Goal: Transaction & Acquisition: Purchase product/service

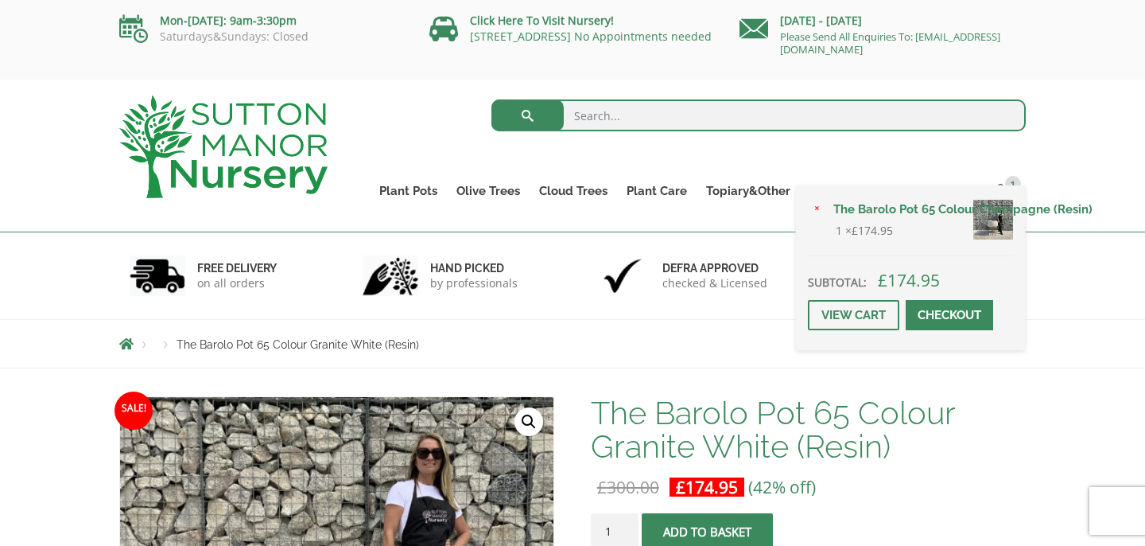
click at [1004, 188] on div "× The Barolo Pot 65 Colour Champagne (Resin) 1 × £ 174.95 Subtotal: £ 174.95 Vi…" at bounding box center [910, 267] width 229 height 165
click at [893, 309] on link "View cart" at bounding box center [853, 315] width 91 height 30
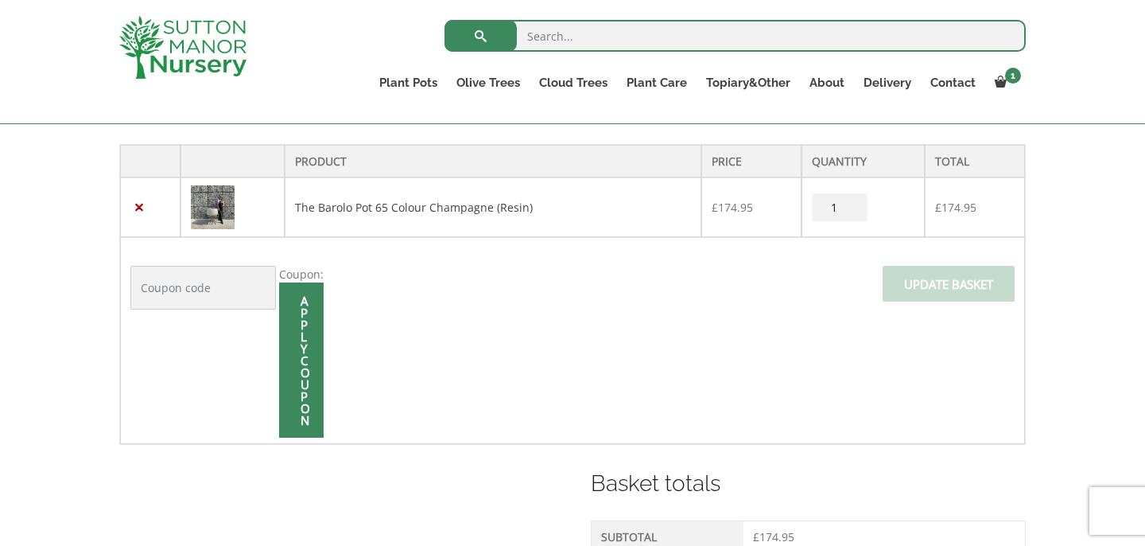
scroll to position [340, 0]
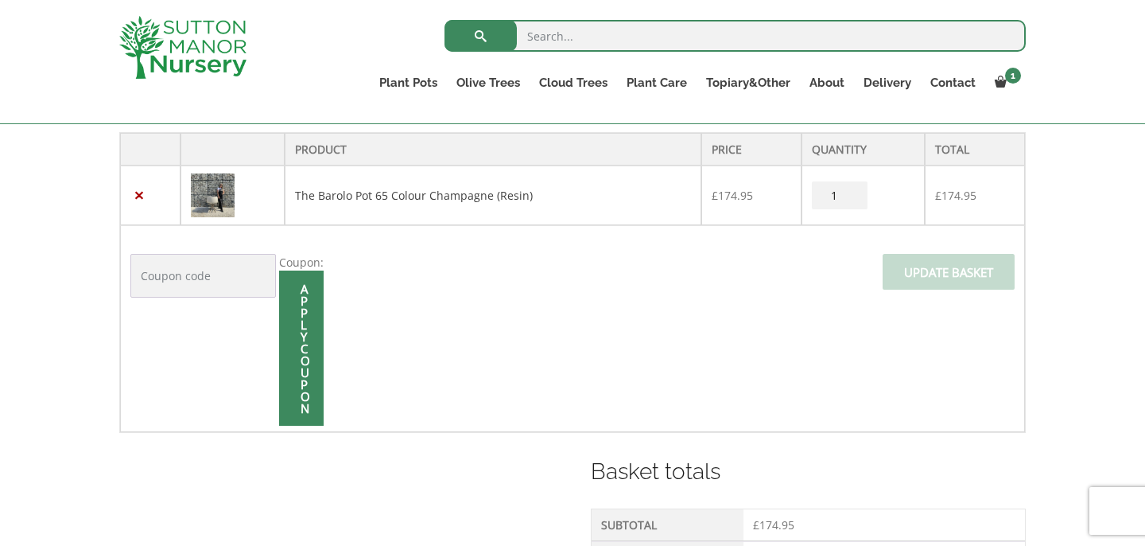
click at [620, 208] on td "The Barolo Pot 65 Colour Champagne (Resin)" at bounding box center [494, 195] width 418 height 60
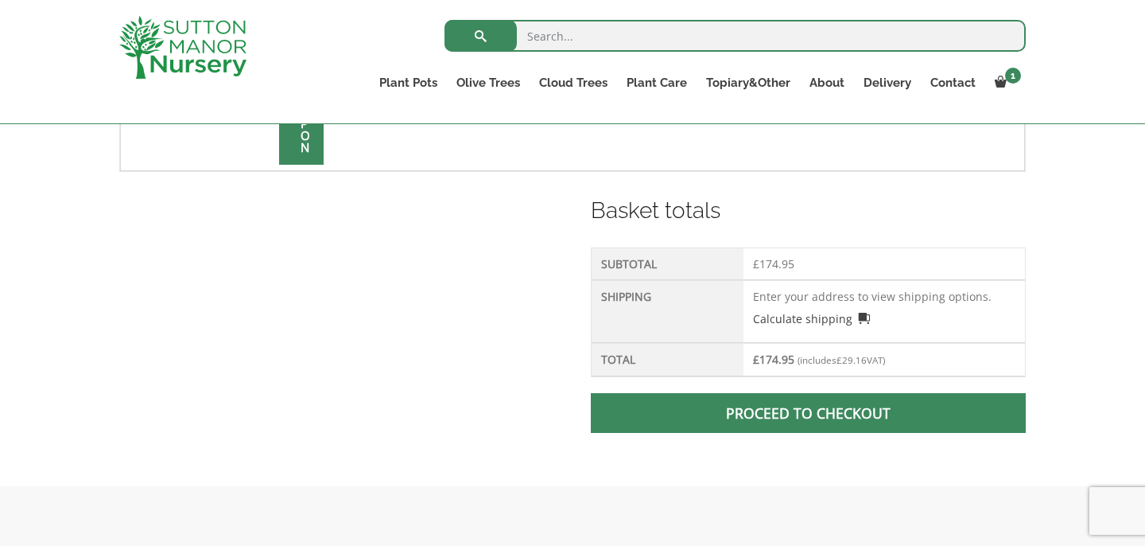
scroll to position [608, 0]
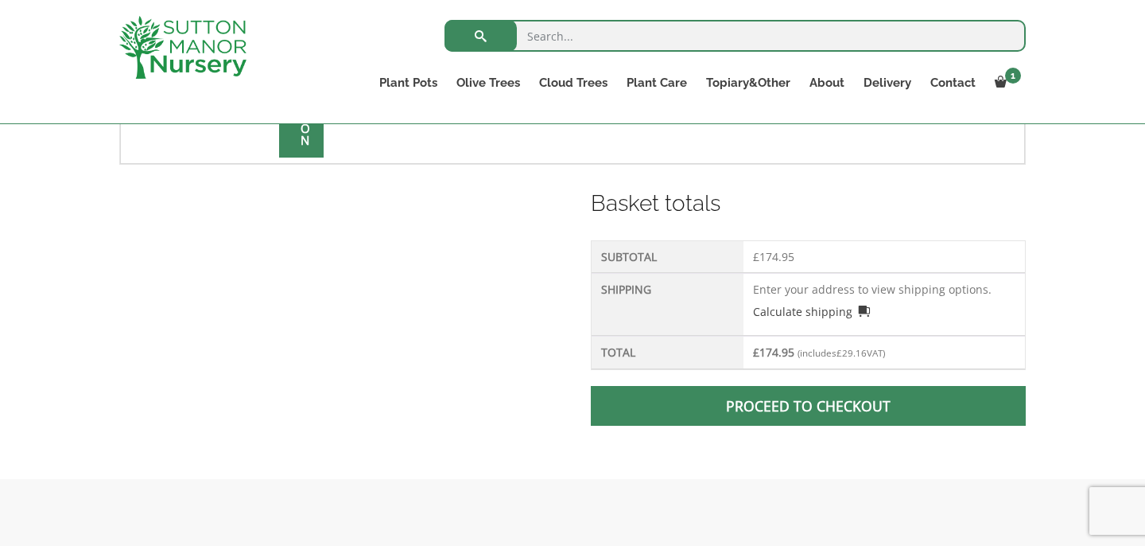
click at [837, 290] on td "Enter your address to view shipping options. Calculate shipping Select a countr…" at bounding box center [885, 304] width 282 height 63
click at [808, 406] on span at bounding box center [808, 406] width 0 height 0
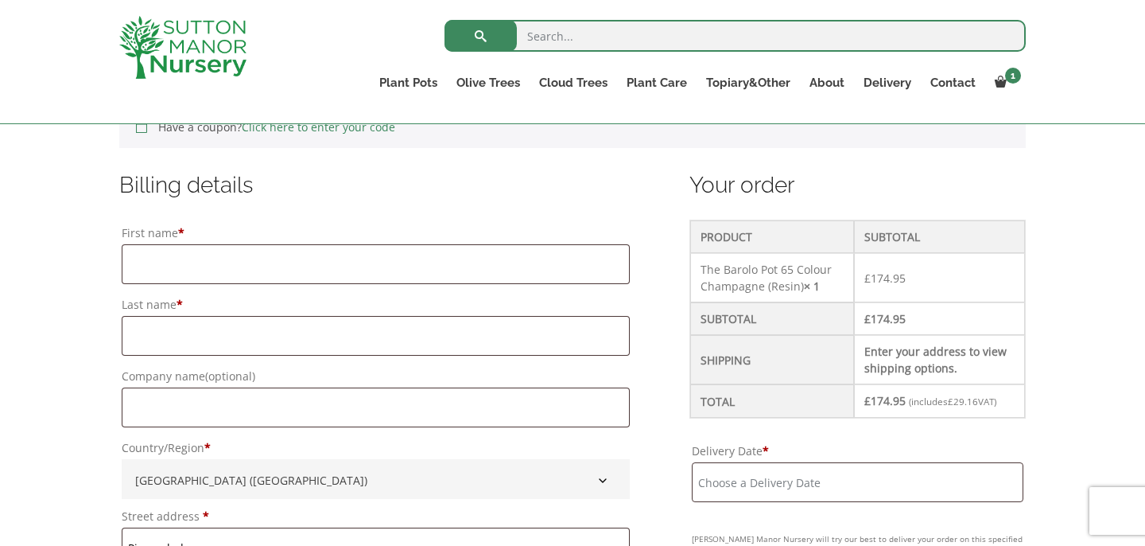
scroll to position [387, 0]
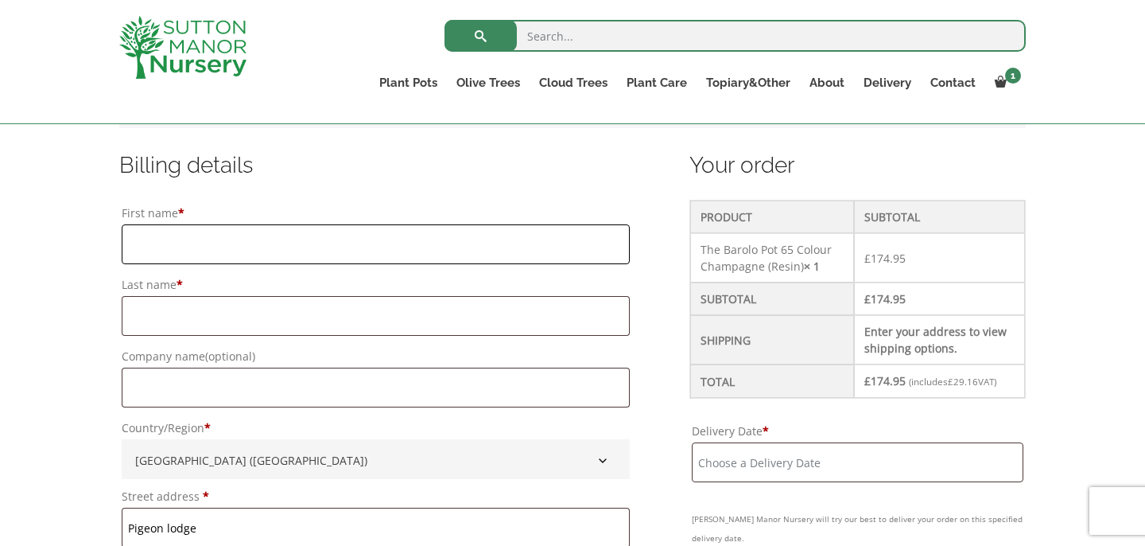
click at [441, 236] on input "First name *" at bounding box center [376, 244] width 508 height 40
type input "ann"
click at [384, 313] on input "Last name *" at bounding box center [376, 316] width 508 height 40
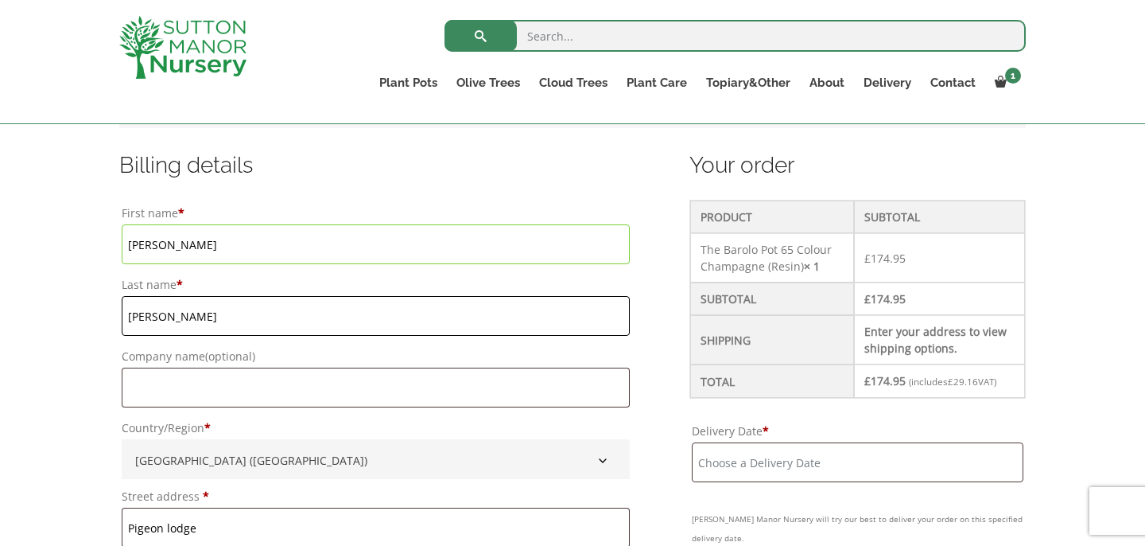
type input "grier"
click at [369, 387] on input "Company name (optional)" at bounding box center [376, 388] width 508 height 40
type input "The Seed Group"
type input "[GEOGRAPHIC_DATA]"
type input "07807127635"
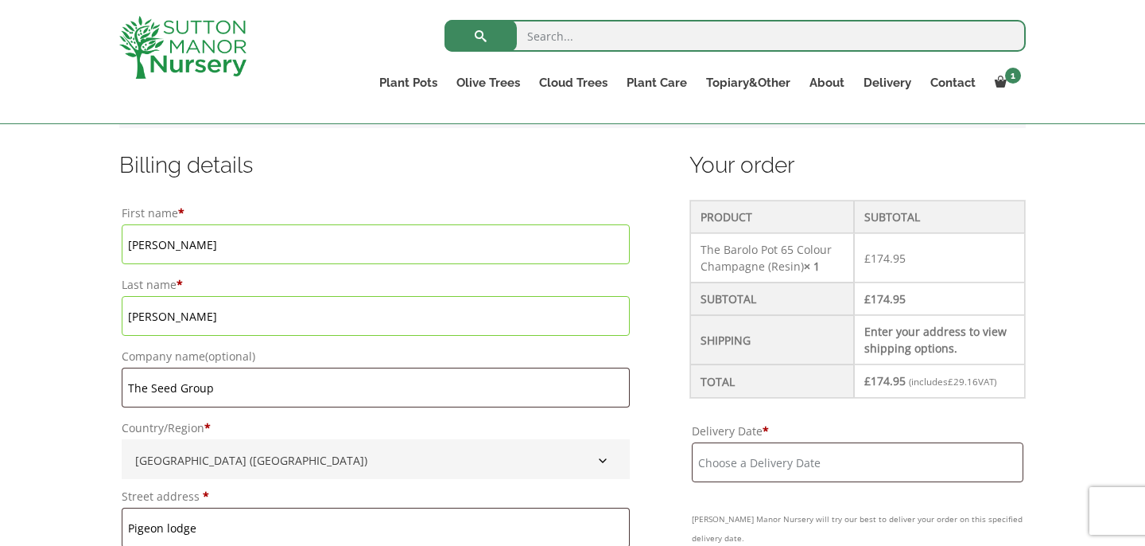
type input "[PERSON_NAME][EMAIL_ADDRESS][DOMAIN_NAME]"
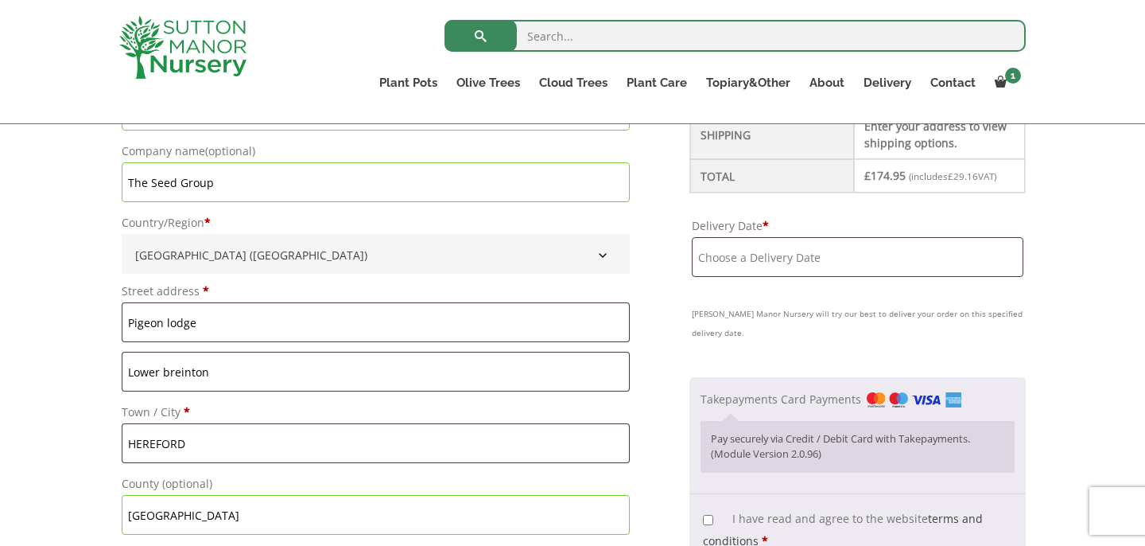
scroll to position [591, 0]
drag, startPoint x: 211, startPoint y: 327, endPoint x: 109, endPoint y: 322, distance: 101.9
type input "Priory Farm"
click at [235, 375] on input "Lower breinton" at bounding box center [376, 373] width 508 height 40
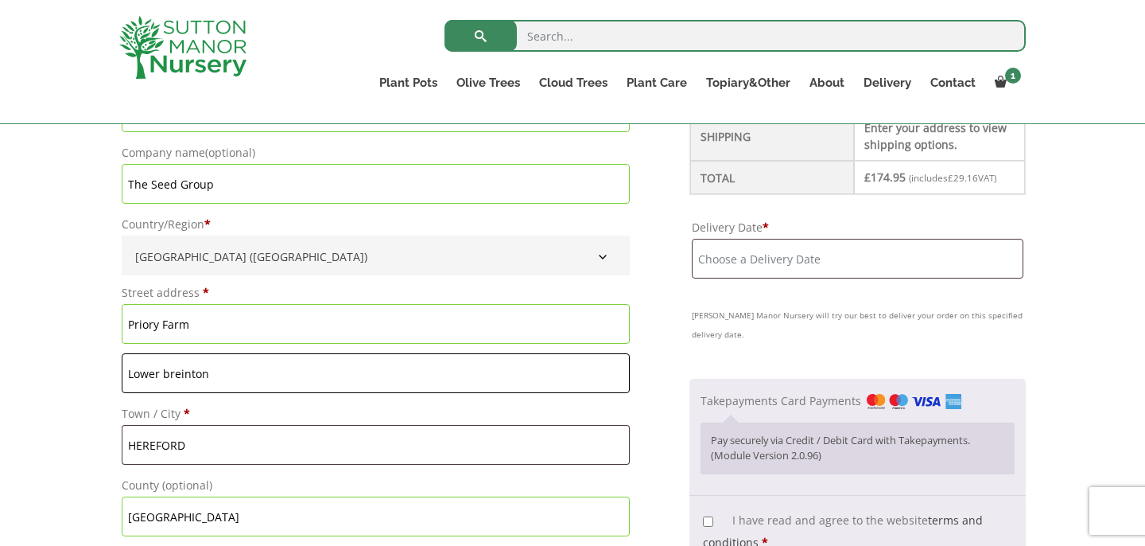
drag, startPoint x: 224, startPoint y: 375, endPoint x: 118, endPoint y: 369, distance: 106.7
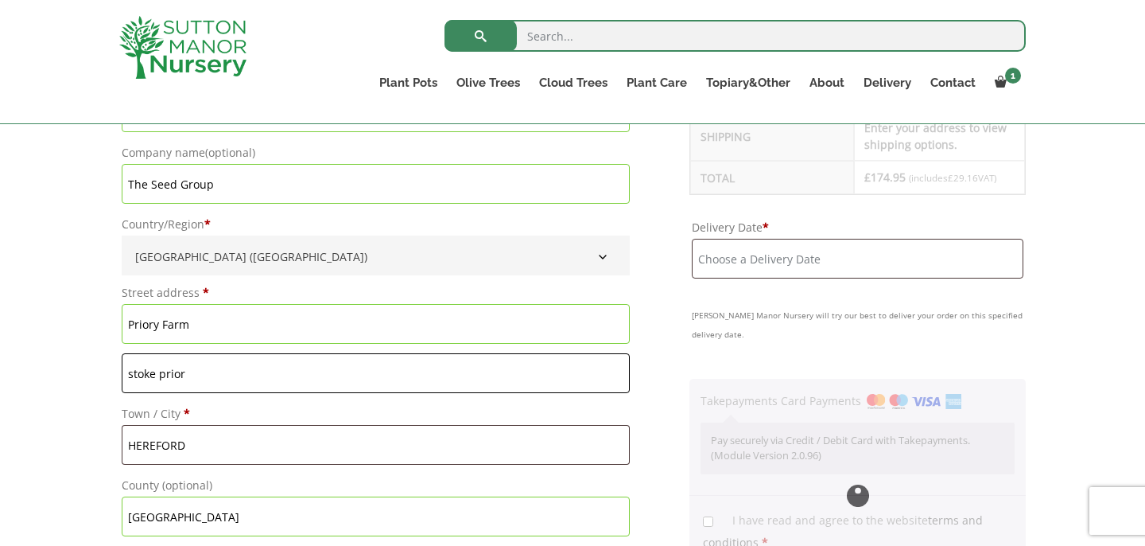
type input "stoke prior"
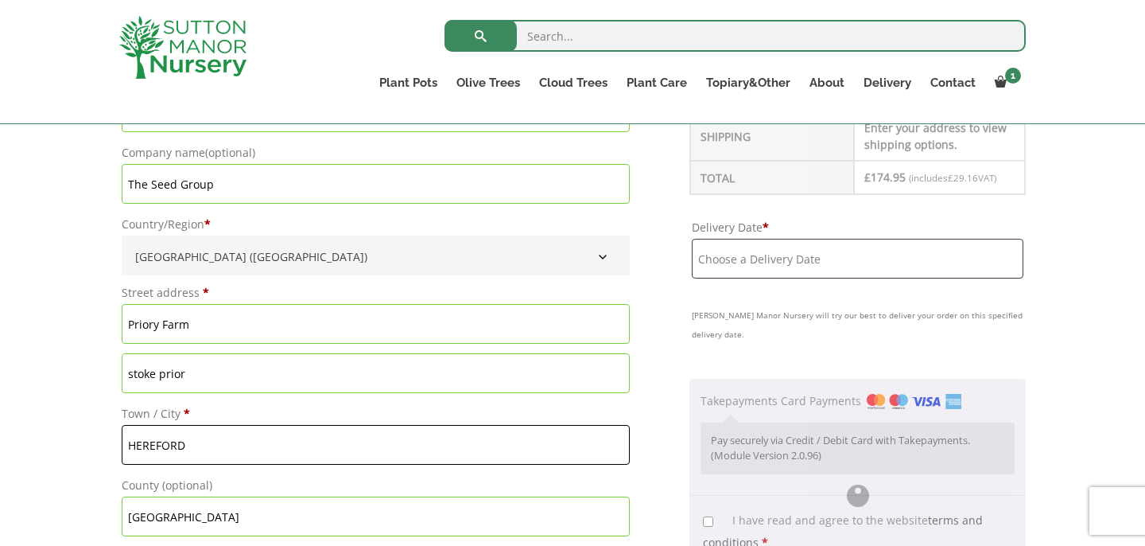
click at [155, 446] on input "HEREFORD" at bounding box center [376, 445] width 508 height 40
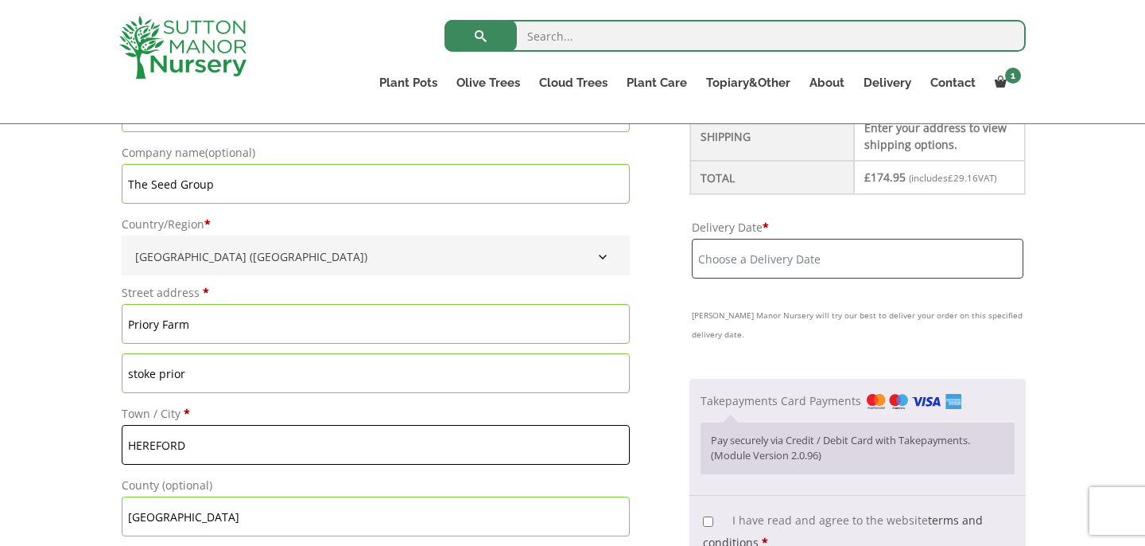
drag, startPoint x: 188, startPoint y: 444, endPoint x: 114, endPoint y: 443, distance: 74.0
type input "leominster"
click at [251, 403] on label "Town / City *" at bounding box center [376, 414] width 508 height 22
click at [251, 425] on input "leominster" at bounding box center [376, 445] width 508 height 40
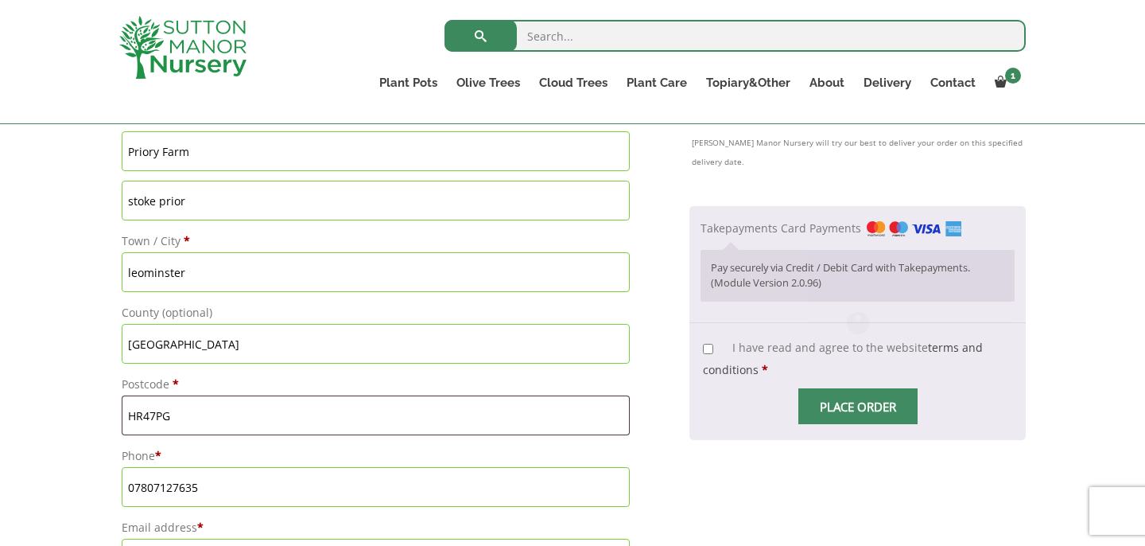
scroll to position [768, 0]
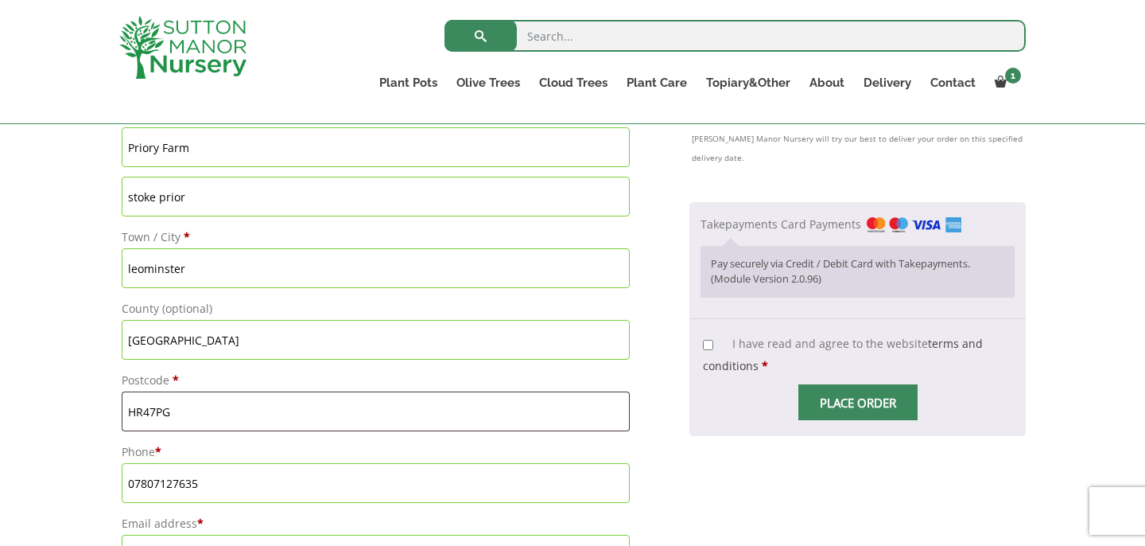
drag, startPoint x: 220, startPoint y: 339, endPoint x: 116, endPoint y: 341, distance: 104.2
click at [116, 341] on div "Have a coupon? Click here to enter your code Apply coupon Billing details First…" at bounding box center [572, 526] width 931 height 1669
drag, startPoint x: 186, startPoint y: 414, endPoint x: 120, endPoint y: 408, distance: 66.3
click at [120, 410] on p "Postcode * HR47PG" at bounding box center [375, 400] width 513 height 67
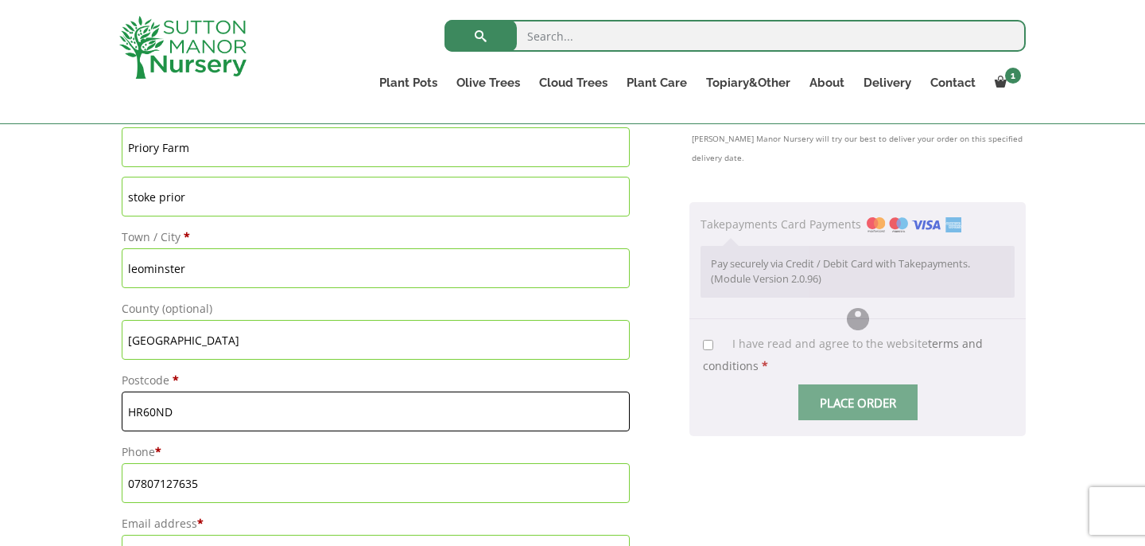
type input "HR60ND"
click at [274, 457] on label "Phone *" at bounding box center [376, 452] width 508 height 22
click at [274, 463] on input "07807127635" at bounding box center [376, 483] width 508 height 40
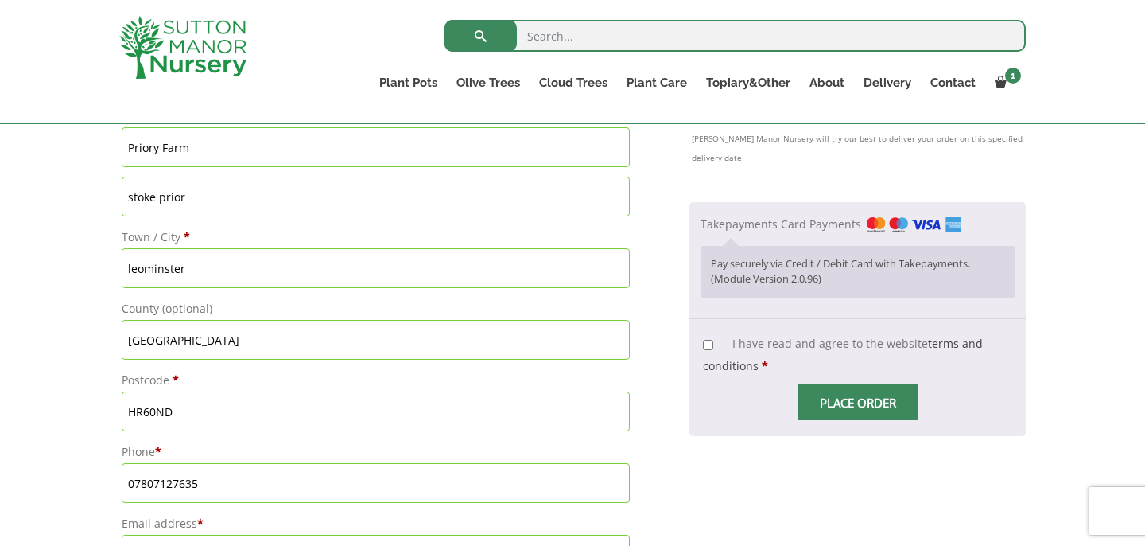
click at [261, 503] on p "Phone * 07807127635" at bounding box center [375, 471] width 513 height 67
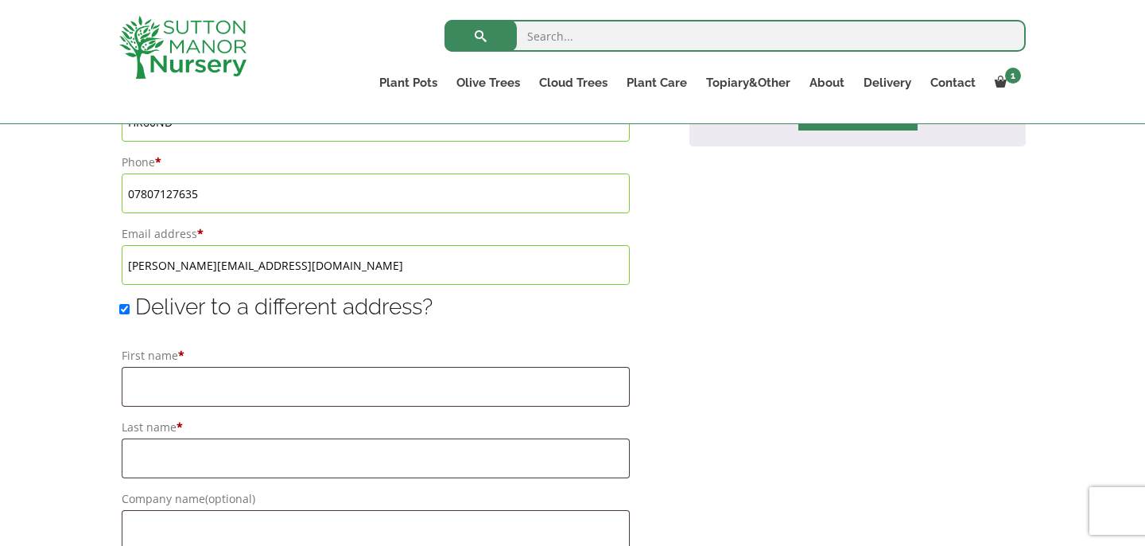
scroll to position [1058, 0]
click at [266, 389] on input "First name *" at bounding box center [376, 386] width 508 height 40
type input "Ann"
type input "Grier"
type input "Pigeon lodge"
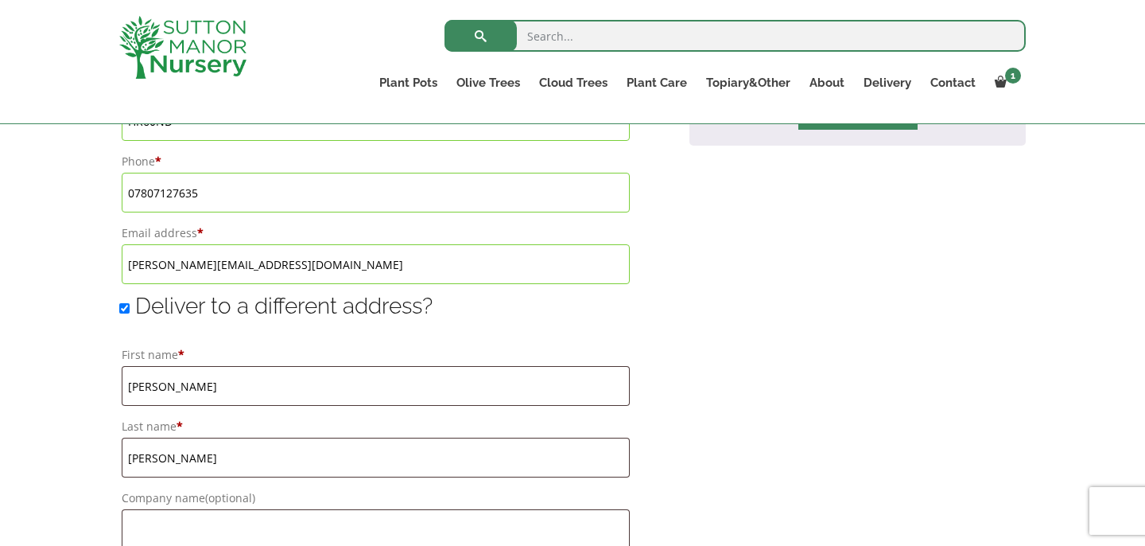
type input "Lower breinton"
type input "HEREFORD"
type input "HR47PG"
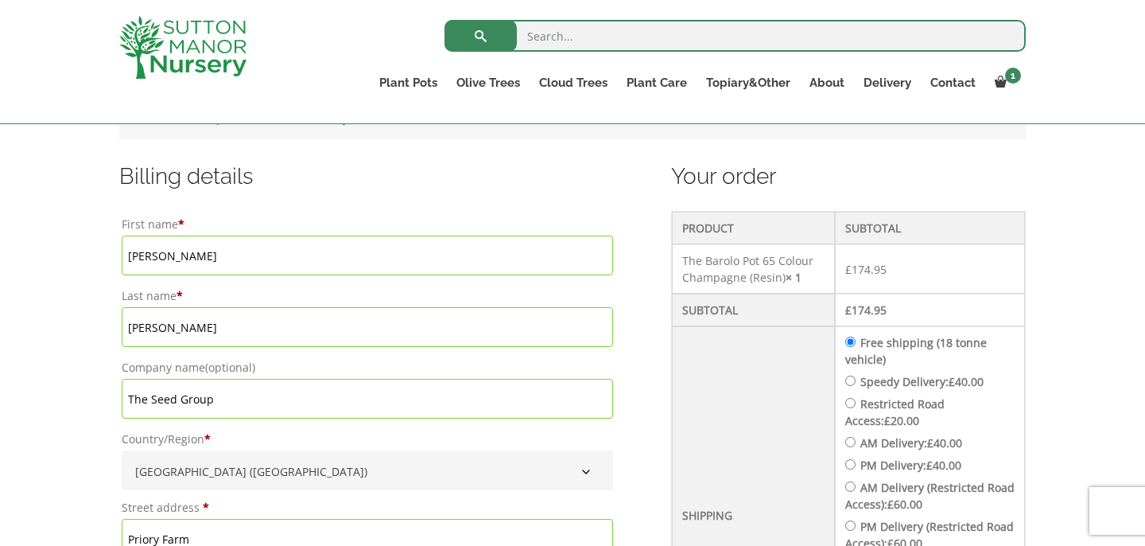
scroll to position [389, 0]
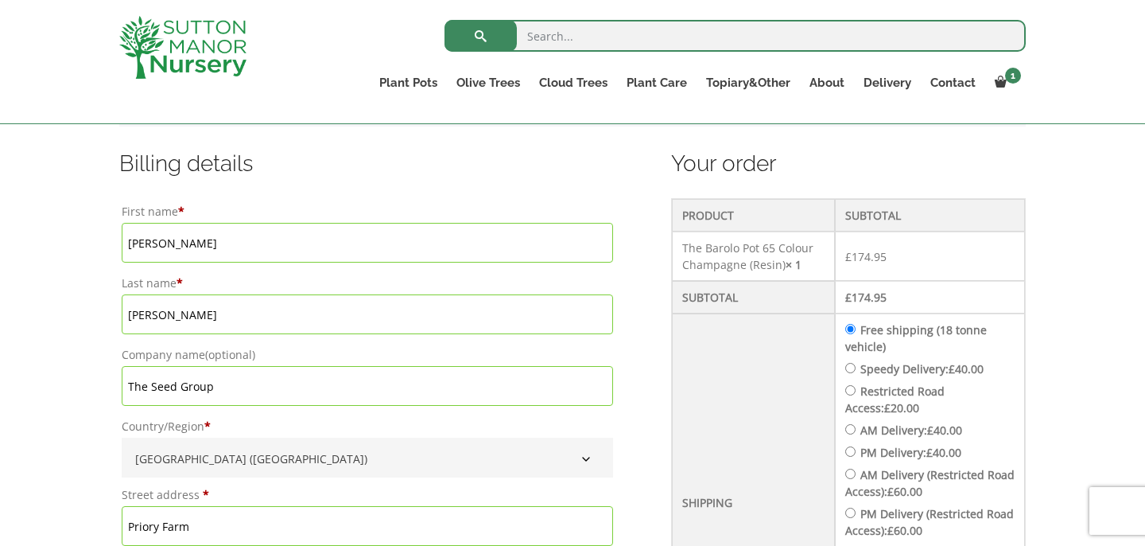
click at [1021, 358] on td "Free shipping (18 tonne vehicle) Speedy Delivery: £ 40.00 Restricted Road Acces…" at bounding box center [930, 502] width 190 height 378
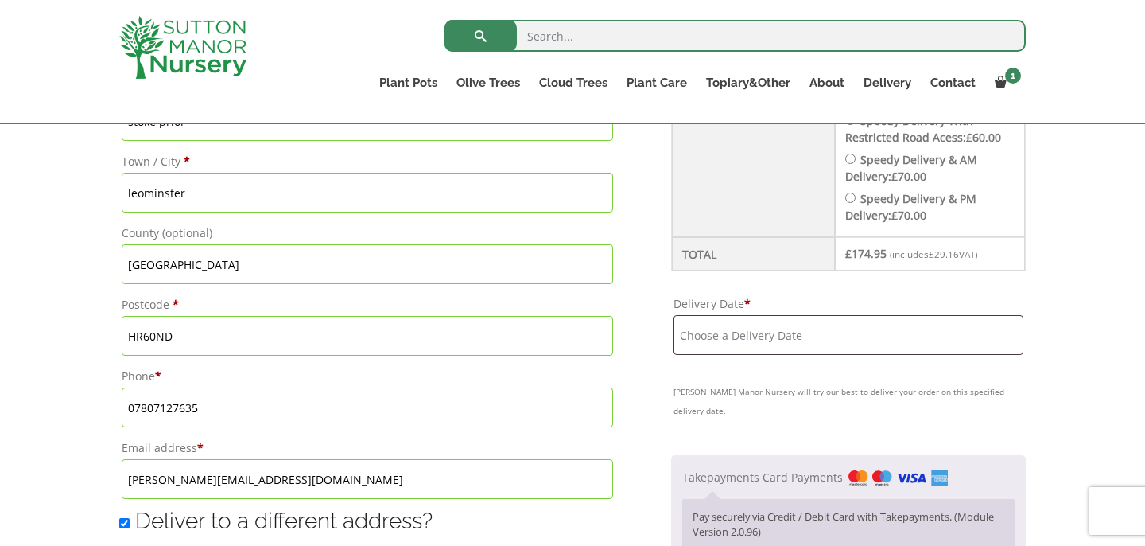
scroll to position [858, 0]
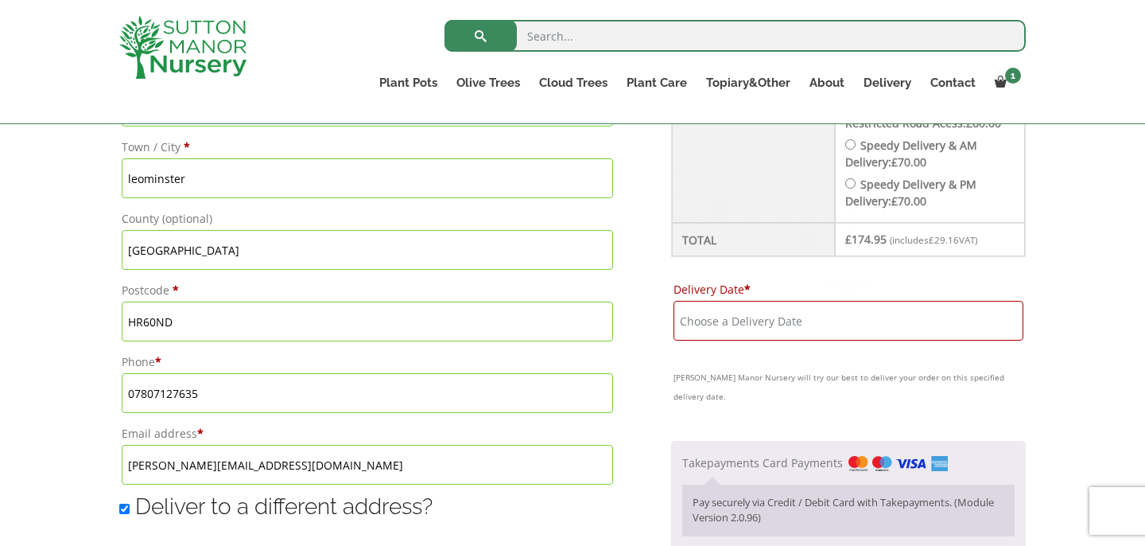
click at [908, 320] on input "Delivery Date *" at bounding box center [849, 321] width 350 height 40
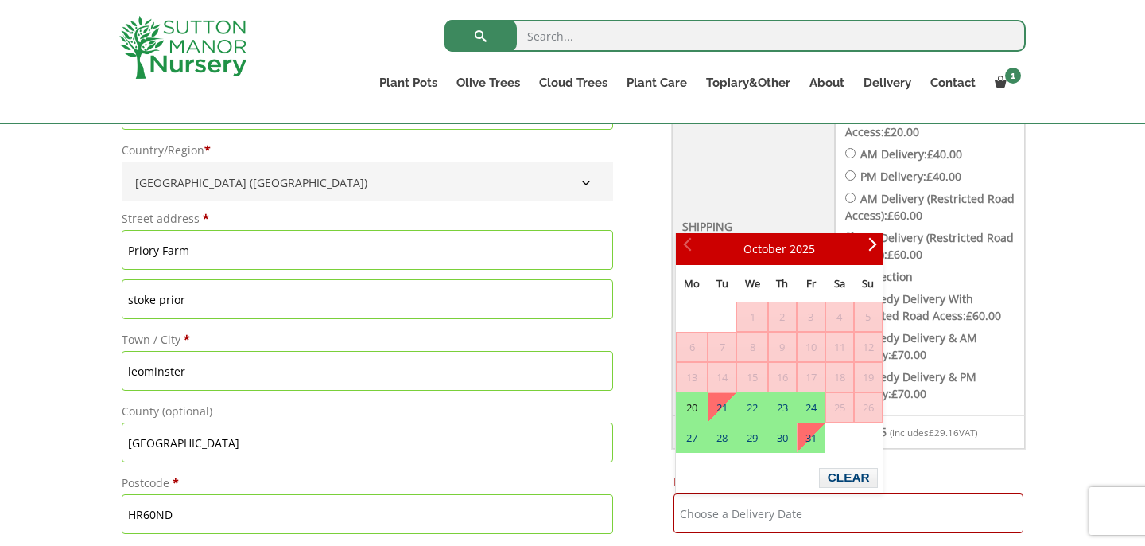
scroll to position [669, 0]
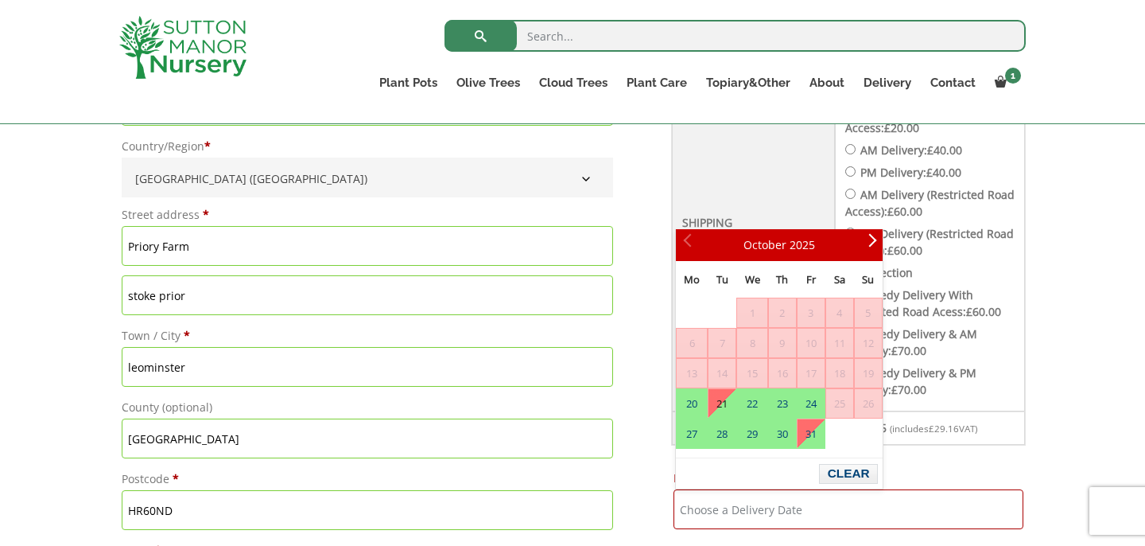
click at [725, 407] on link "21" at bounding box center [722, 403] width 27 height 29
type input "[DATE]"
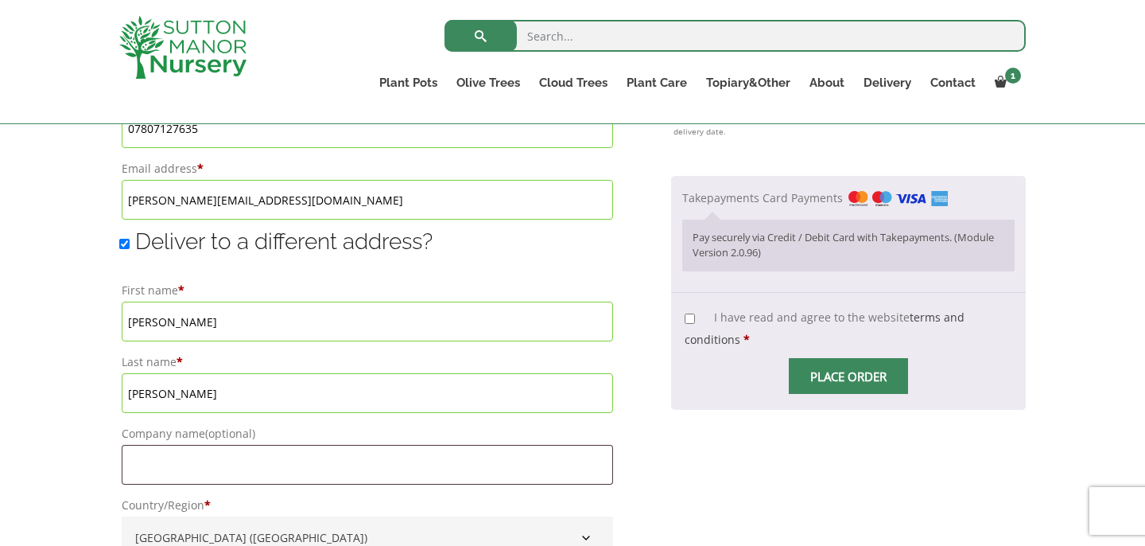
scroll to position [1125, 0]
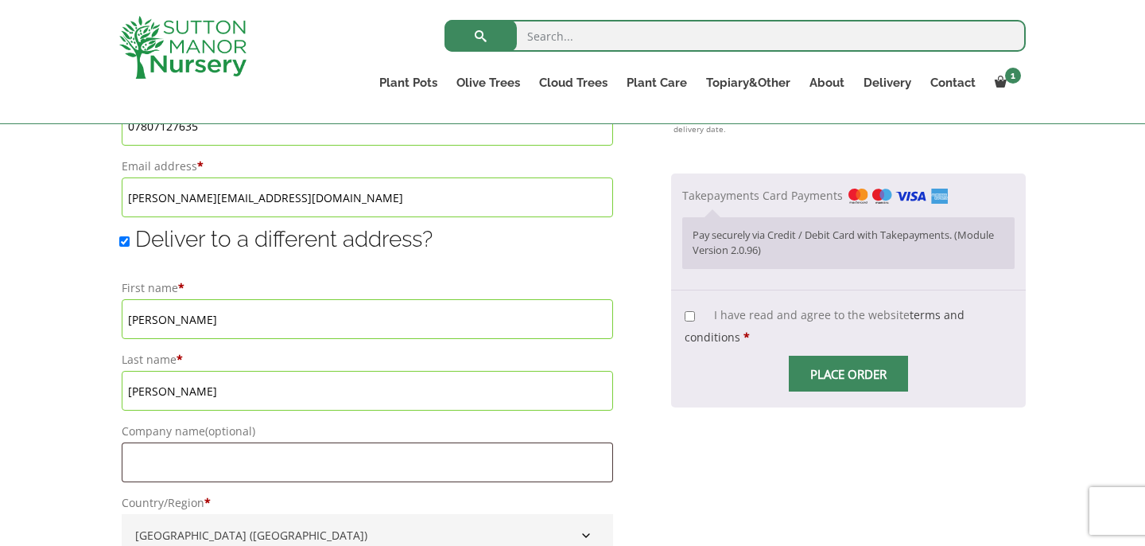
click at [694, 311] on input "I have read and agree to the website terms and conditions *" at bounding box center [690, 316] width 10 height 10
checkbox input "true"
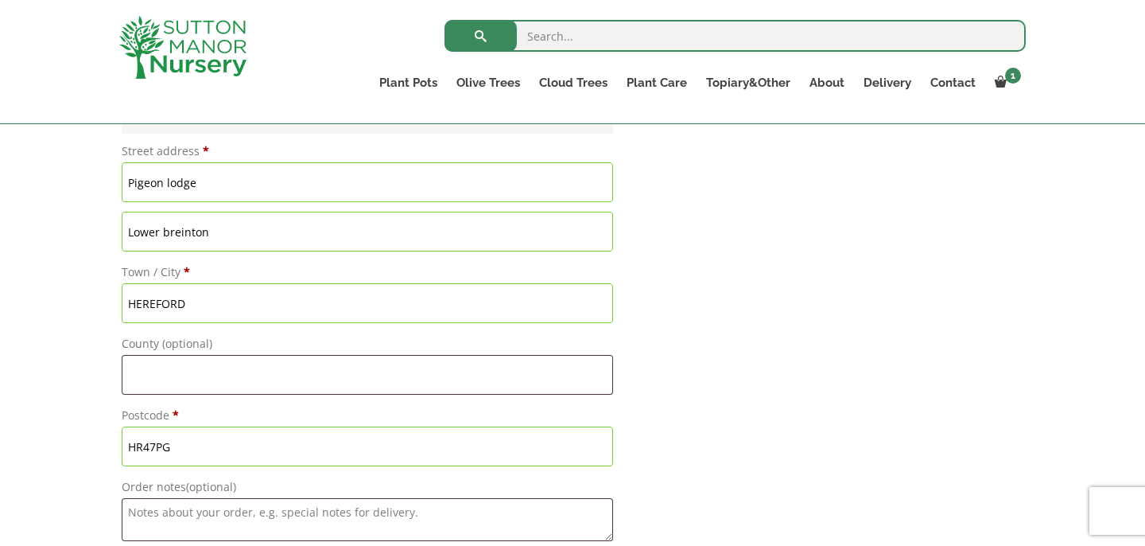
scroll to position [1613, 0]
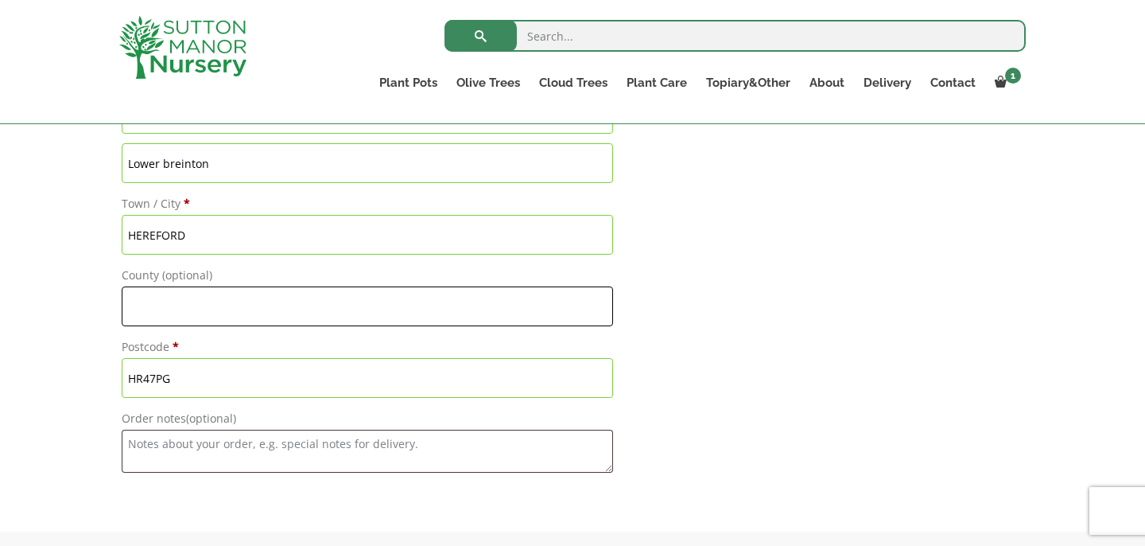
click at [257, 309] on input "County (optional)" at bounding box center [368, 306] width 492 height 40
type input "[GEOGRAPHIC_DATA]"
type input "The Seed Group"
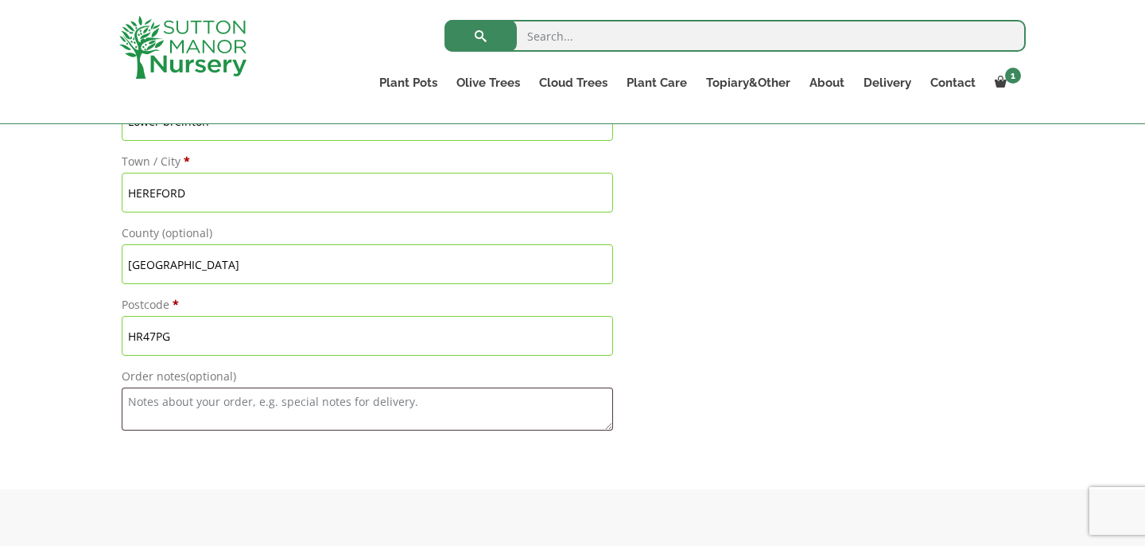
scroll to position [1656, 0]
click at [161, 400] on textarea "Order notes (optional)" at bounding box center [368, 408] width 492 height 43
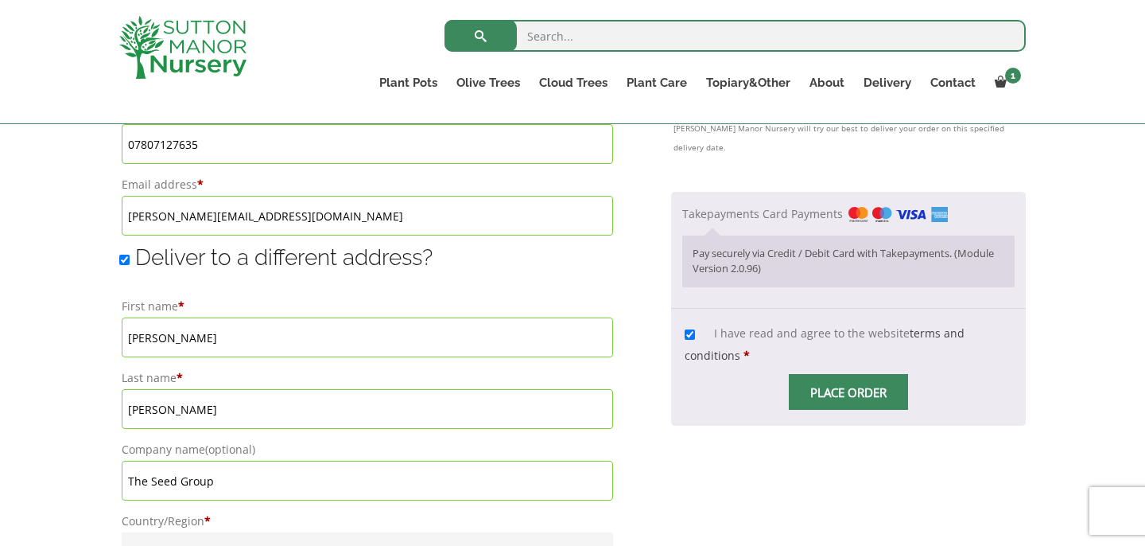
scroll to position [1108, 0]
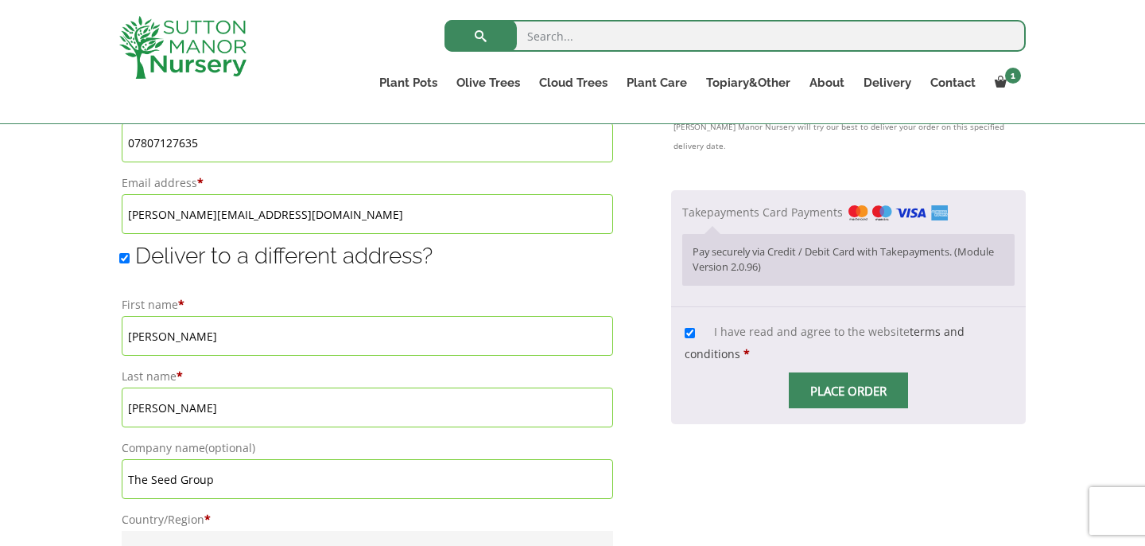
type textarea "SHARED ACCESS DRIVEWAY NOT SUITABLE FOR LARGE VEHICLES DESPATCH AT ENTRANCE"
click at [849, 391] on span "Checkout" at bounding box center [849, 391] width 0 height 0
click at [850, 372] on input "Place order" at bounding box center [848, 390] width 119 height 36
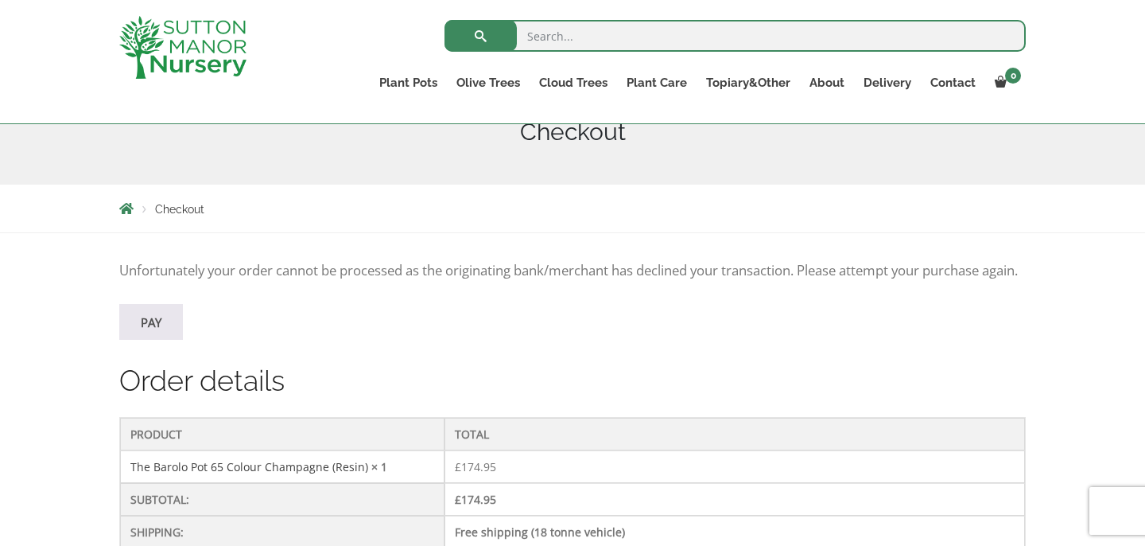
scroll to position [208, 0]
click at [154, 338] on link "Pay" at bounding box center [151, 324] width 64 height 36
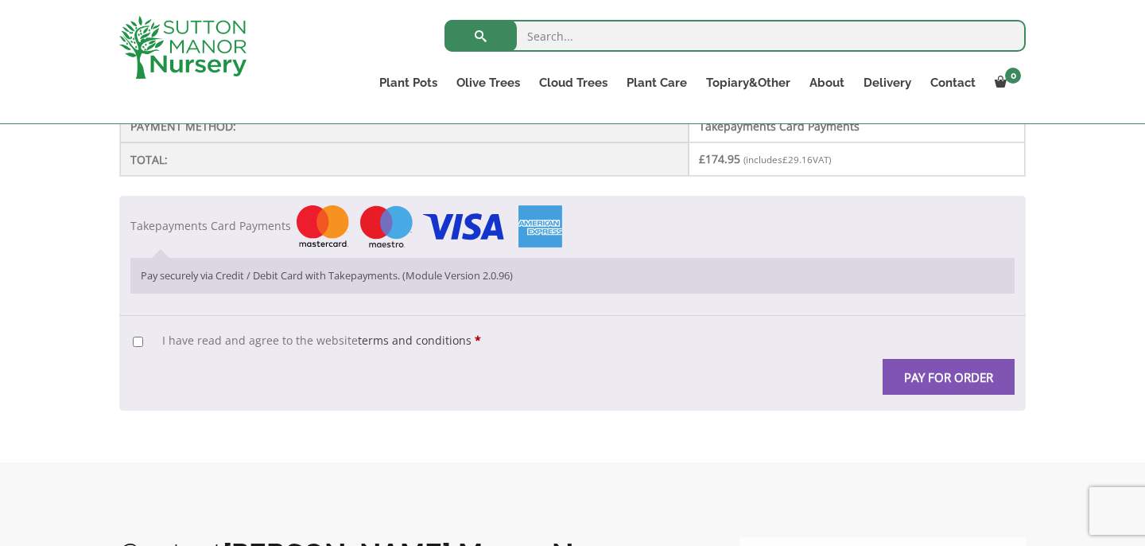
scroll to position [554, 0]
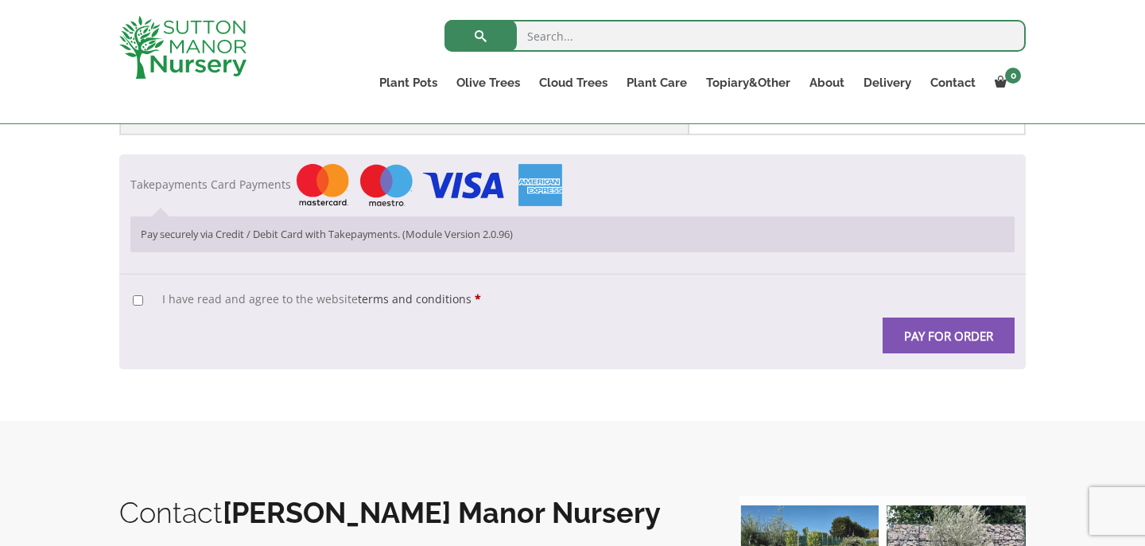
click at [134, 300] on input "I have read and agree to the website terms and conditions *" at bounding box center [138, 300] width 10 height 10
checkbox input "true"
click at [952, 336] on button "Pay for order" at bounding box center [949, 335] width 132 height 36
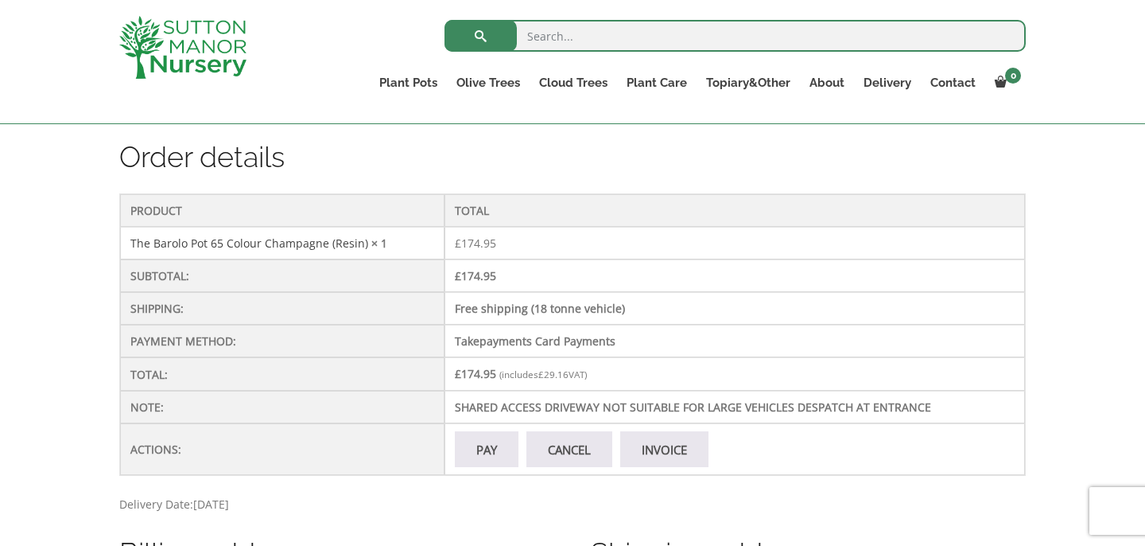
scroll to position [420, 0]
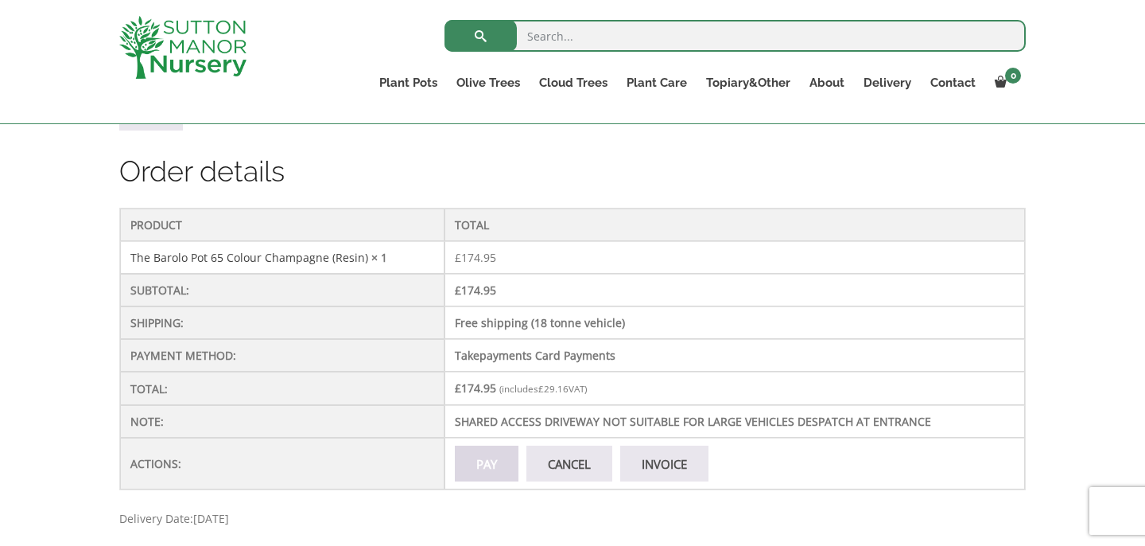
click at [496, 481] on link "Pay" at bounding box center [487, 463] width 64 height 36
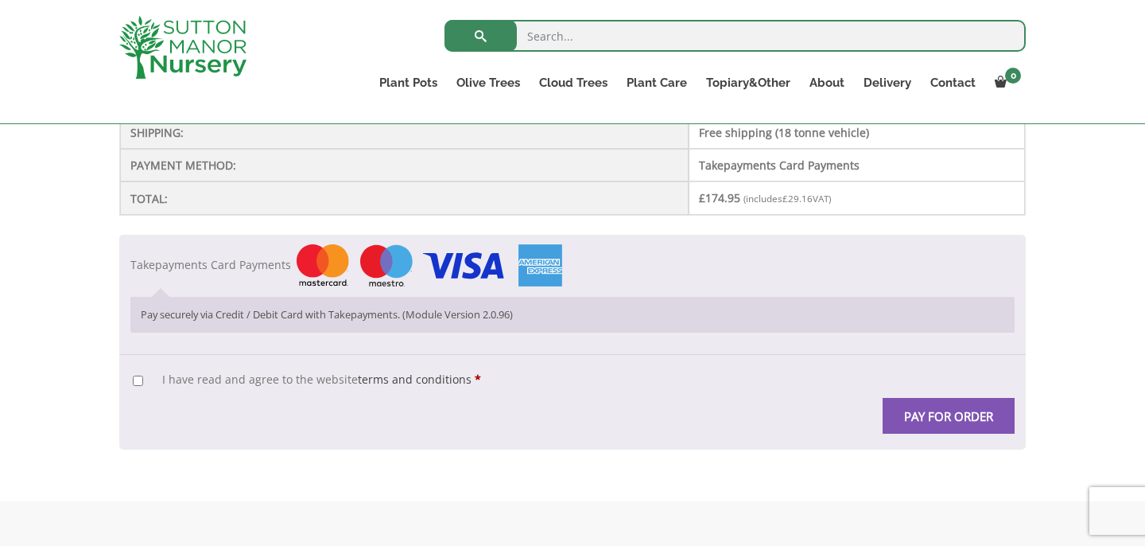
scroll to position [480, 0]
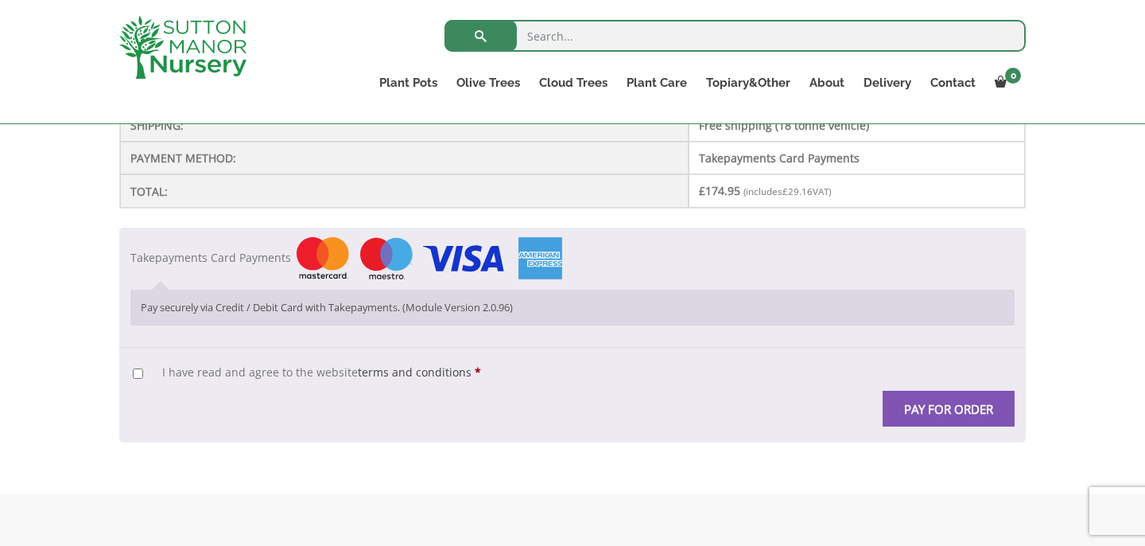
click at [134, 368] on input "I have read and agree to the website terms and conditions *" at bounding box center [138, 373] width 10 height 10
checkbox input "true"
click at [975, 407] on button "Pay for order" at bounding box center [949, 409] width 132 height 36
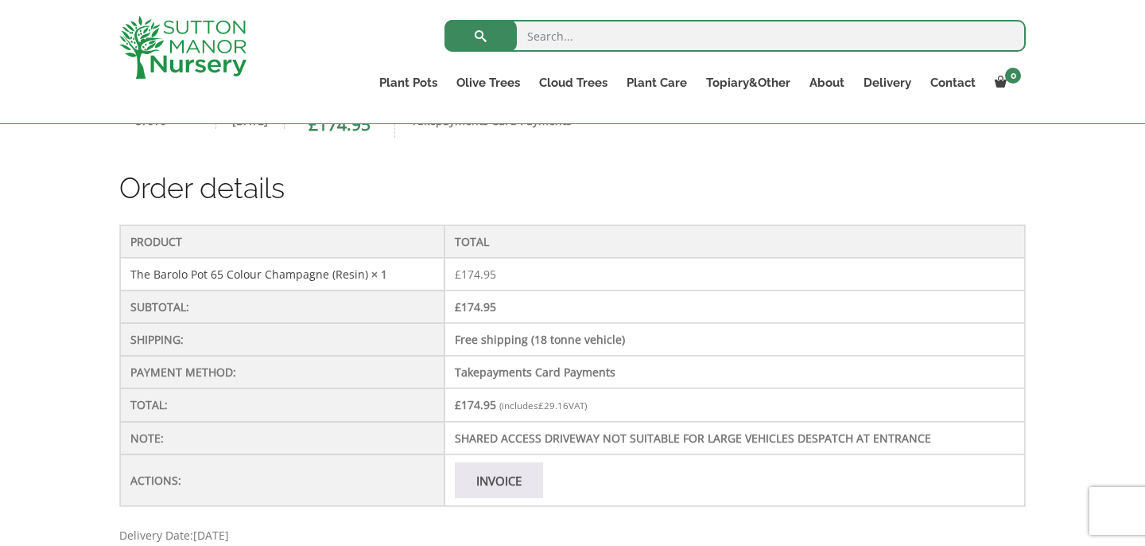
scroll to position [412, 0]
click at [507, 483] on link "Invoice" at bounding box center [499, 479] width 88 height 36
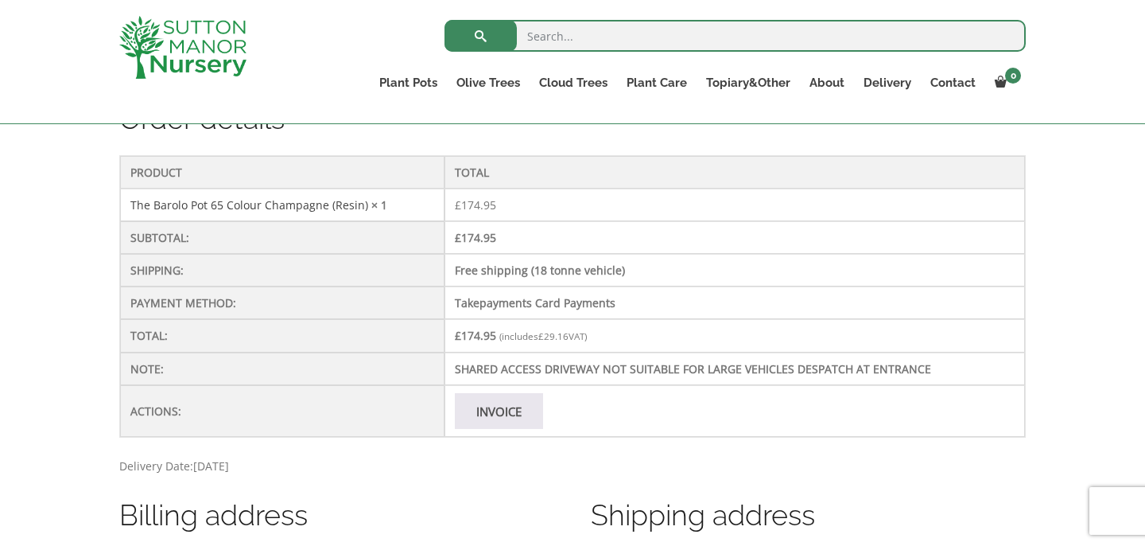
scroll to position [503, 0]
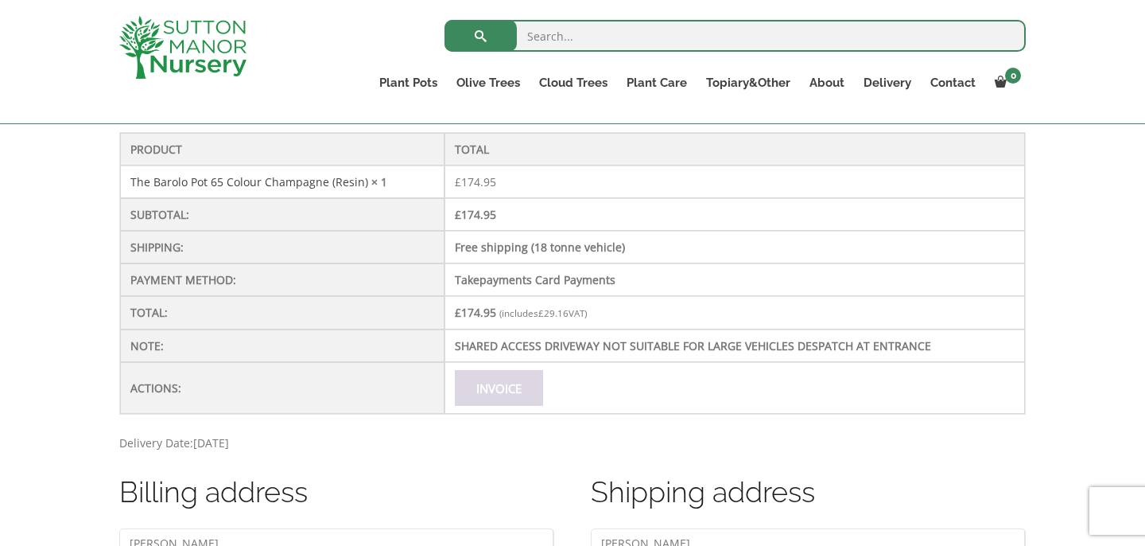
click at [510, 384] on link "Invoice" at bounding box center [499, 388] width 88 height 36
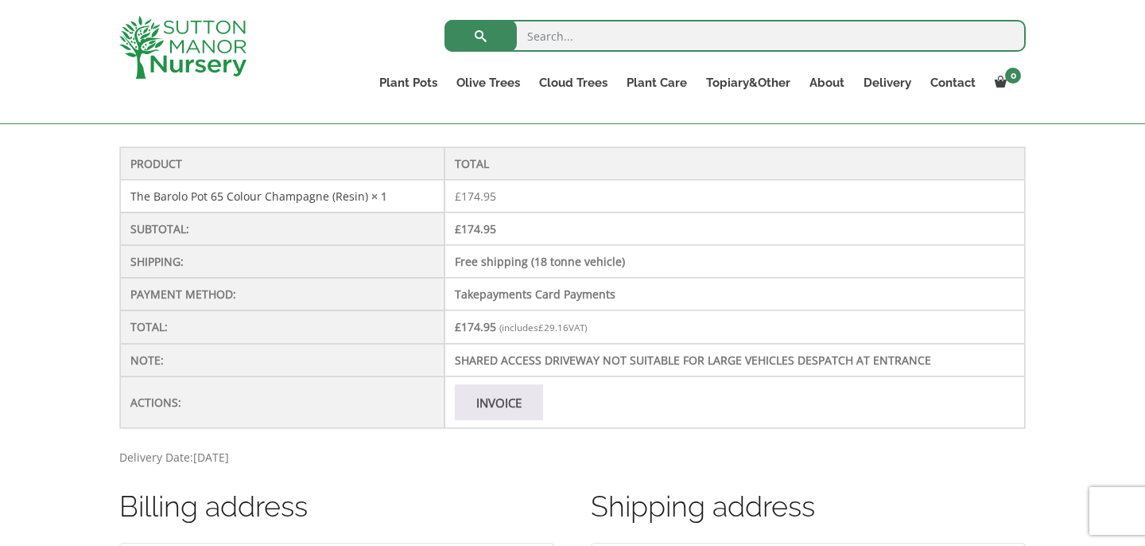
scroll to position [496, 0]
